Goal: Go to known website: Access a specific website the user already knows

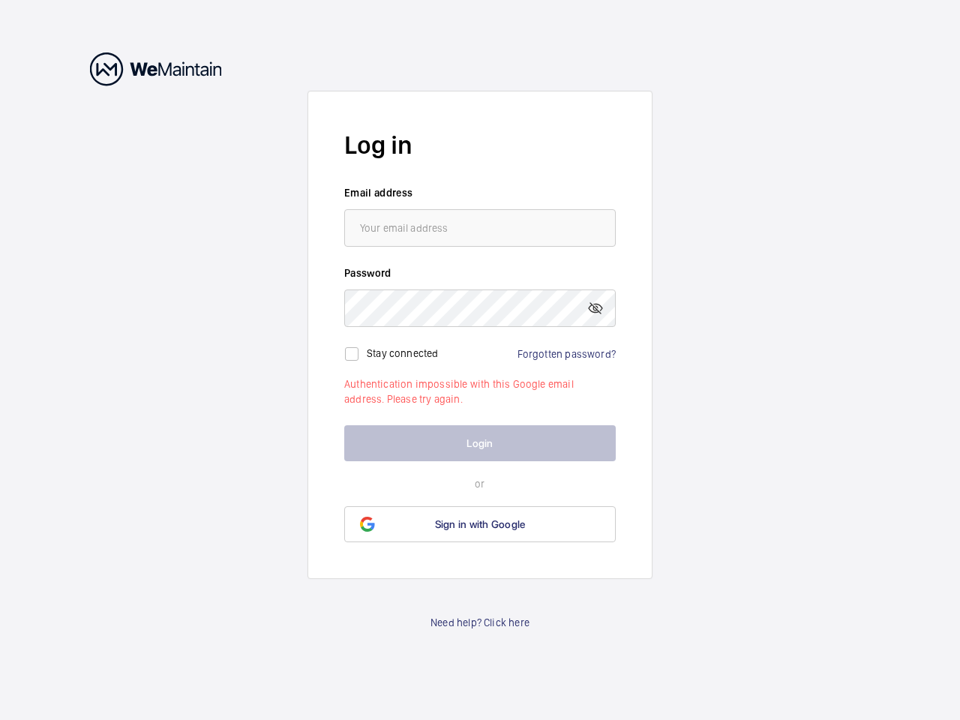
click at [595, 308] on mat-icon at bounding box center [595, 308] width 18 height 18
click at [352, 354] on input "checkbox" at bounding box center [352, 354] width 30 height 30
click at [403, 352] on label "Stay connected" at bounding box center [403, 352] width 72 height 12
checkbox input "true"
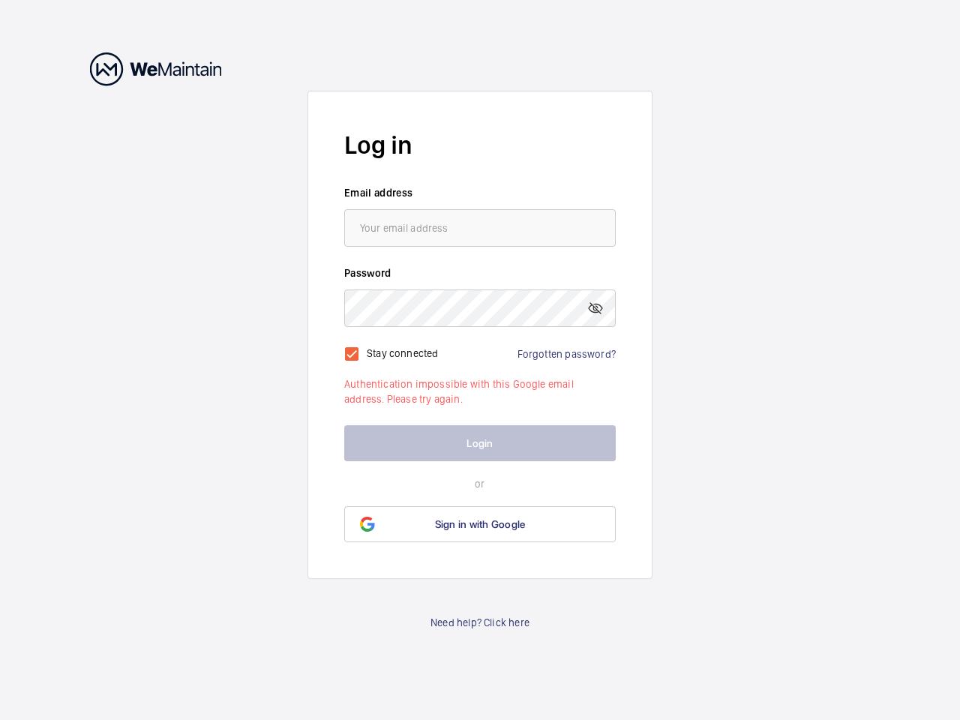
click at [480, 524] on span "Sign in with Google" at bounding box center [480, 524] width 91 height 12
